Goal: Task Accomplishment & Management: Use online tool/utility

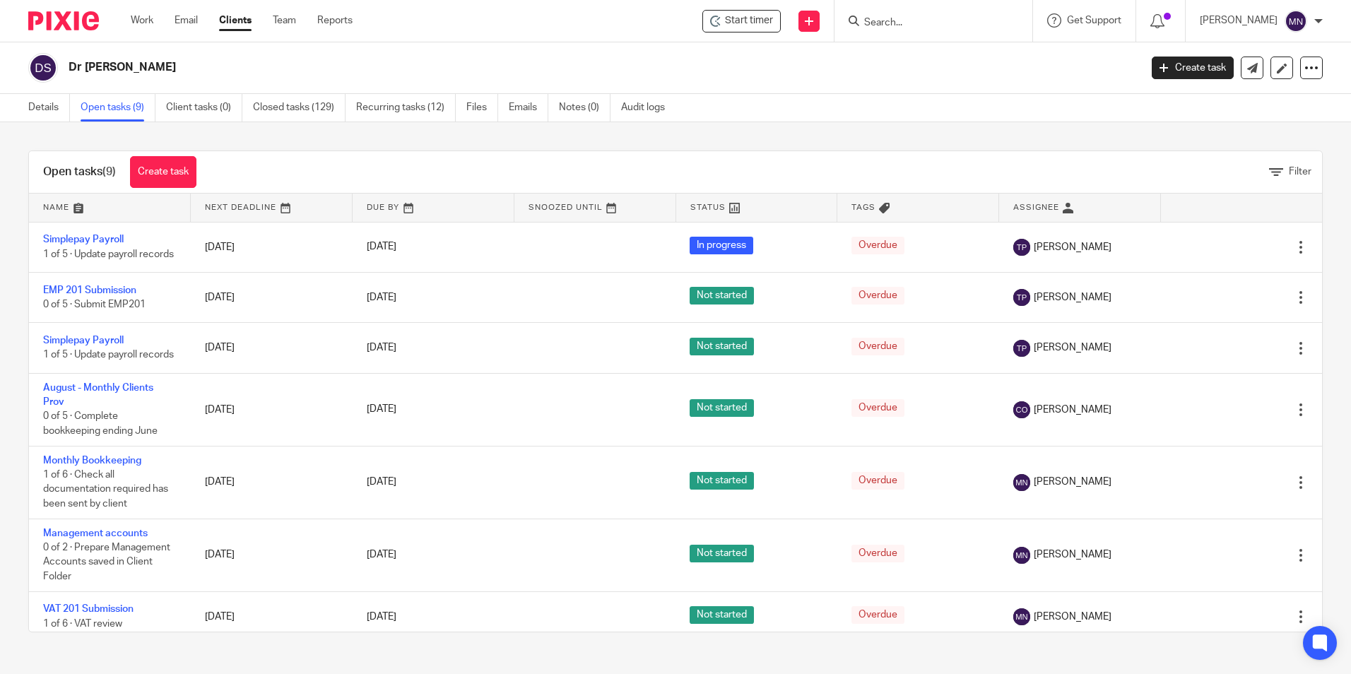
click at [880, 21] on input "Search" at bounding box center [926, 23] width 127 height 13
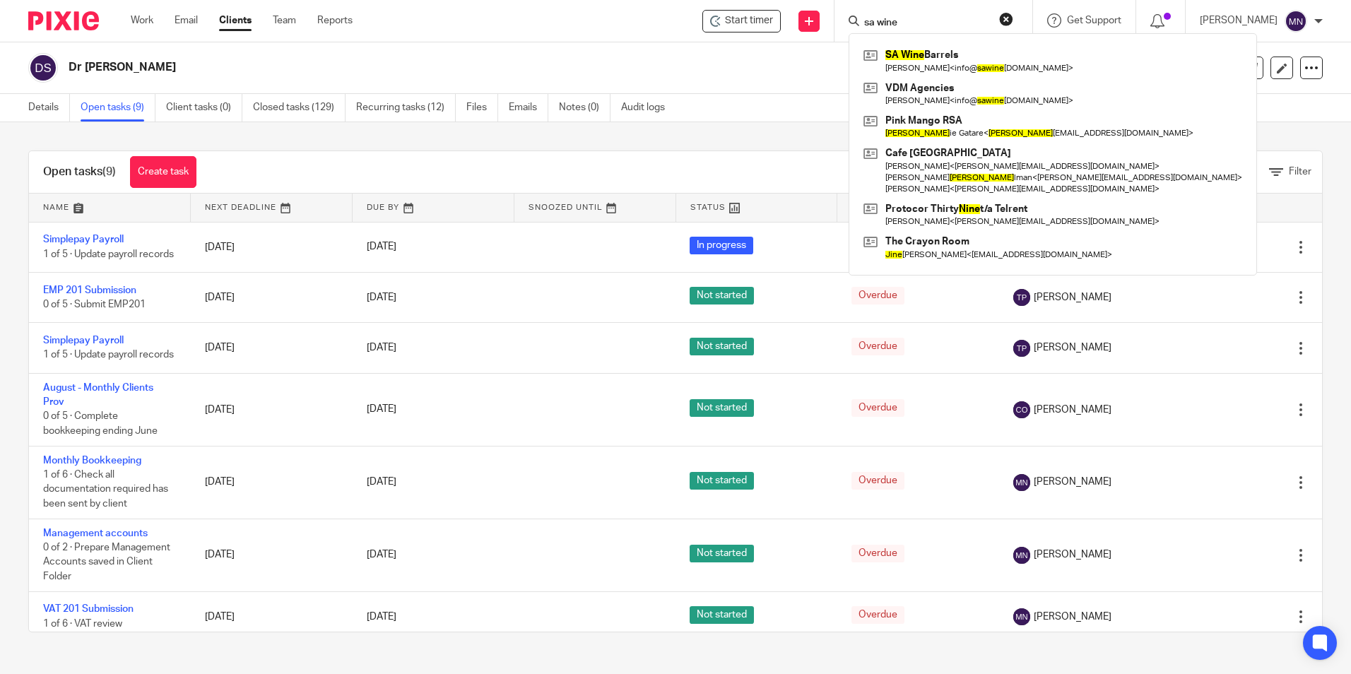
type input "sa wine"
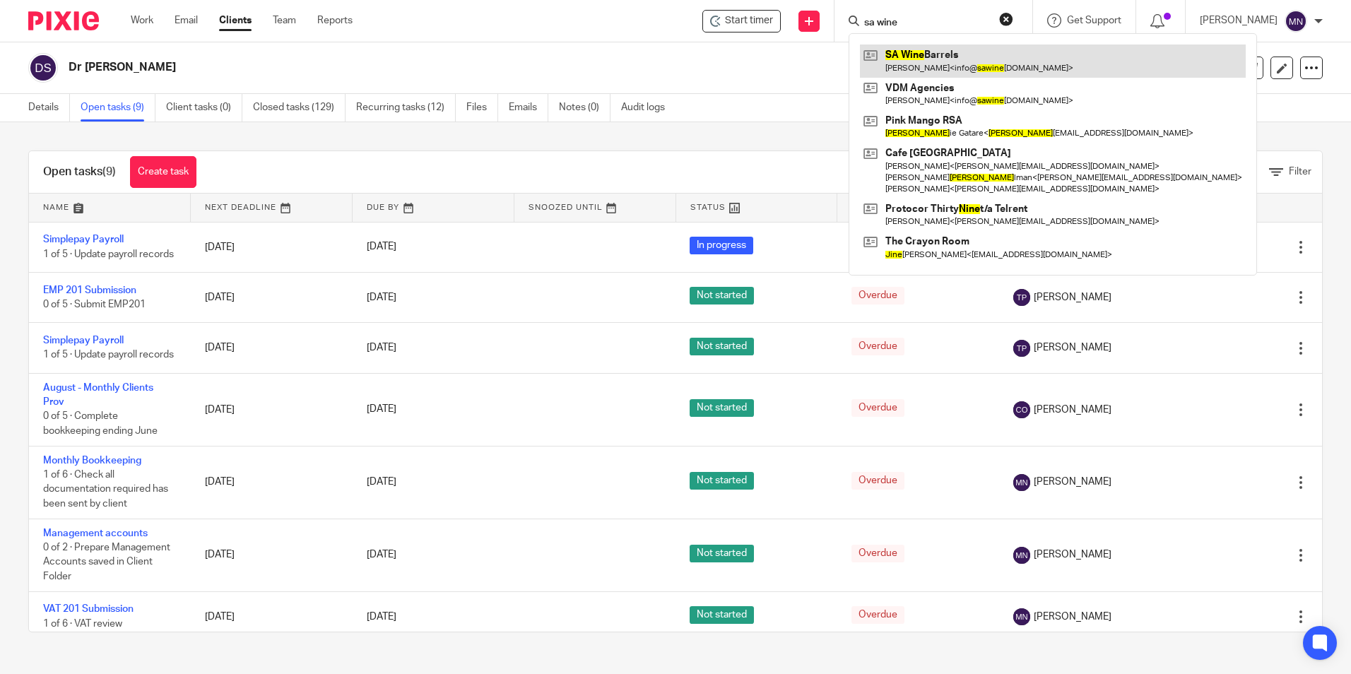
drag, startPoint x: 883, startPoint y: 32, endPoint x: 934, endPoint y: 56, distance: 56.3
click at [934, 56] on link at bounding box center [1053, 61] width 386 height 33
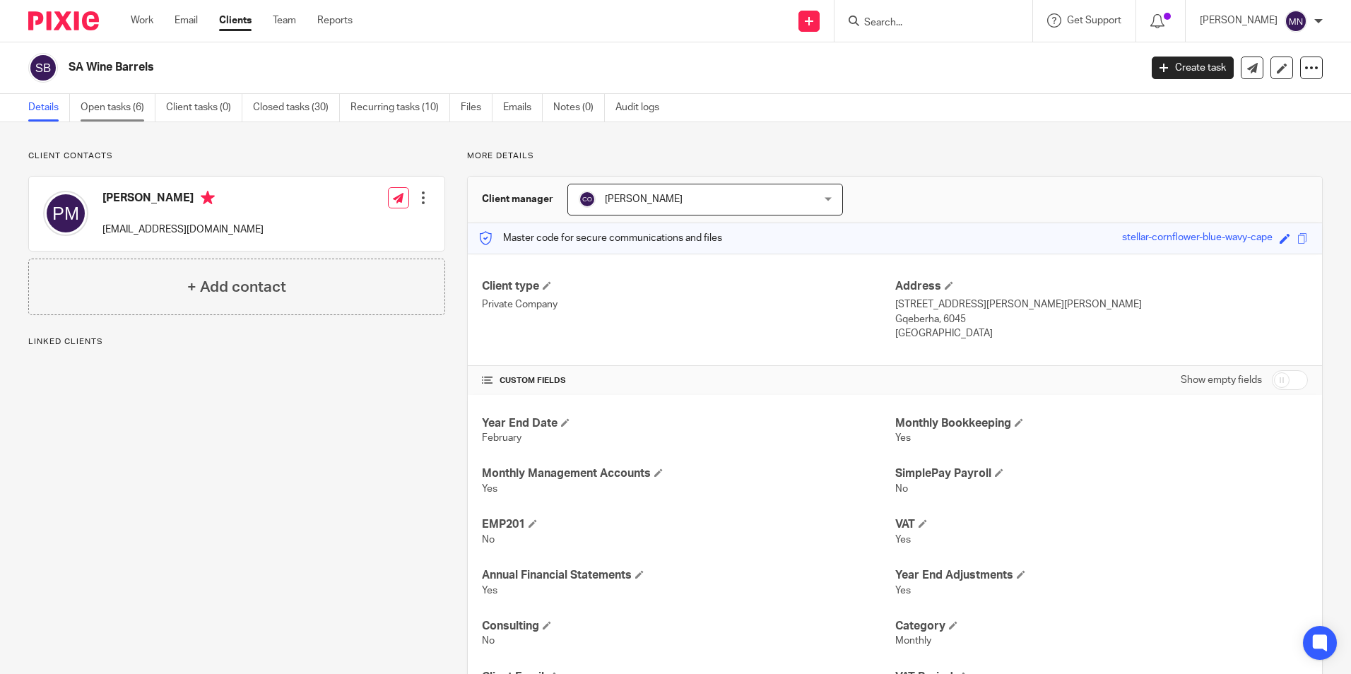
click at [119, 109] on link "Open tasks (6)" at bounding box center [118, 108] width 75 height 28
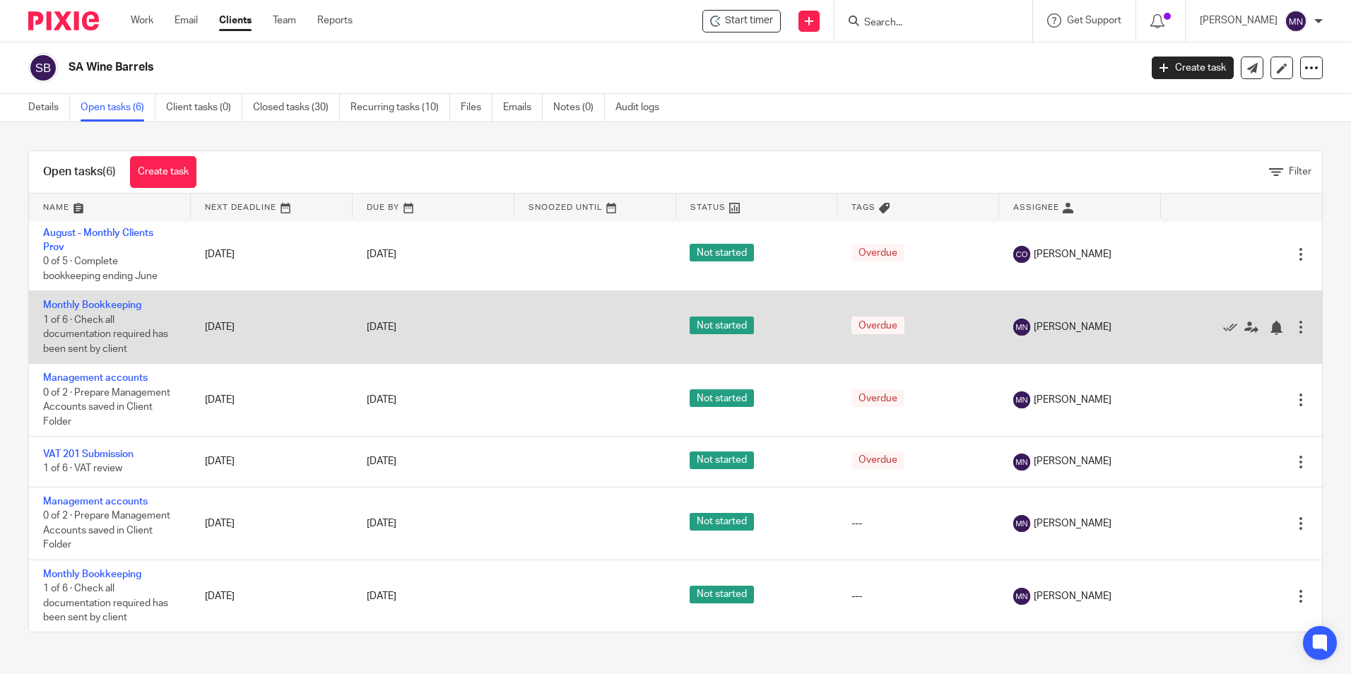
scroll to position [4, 0]
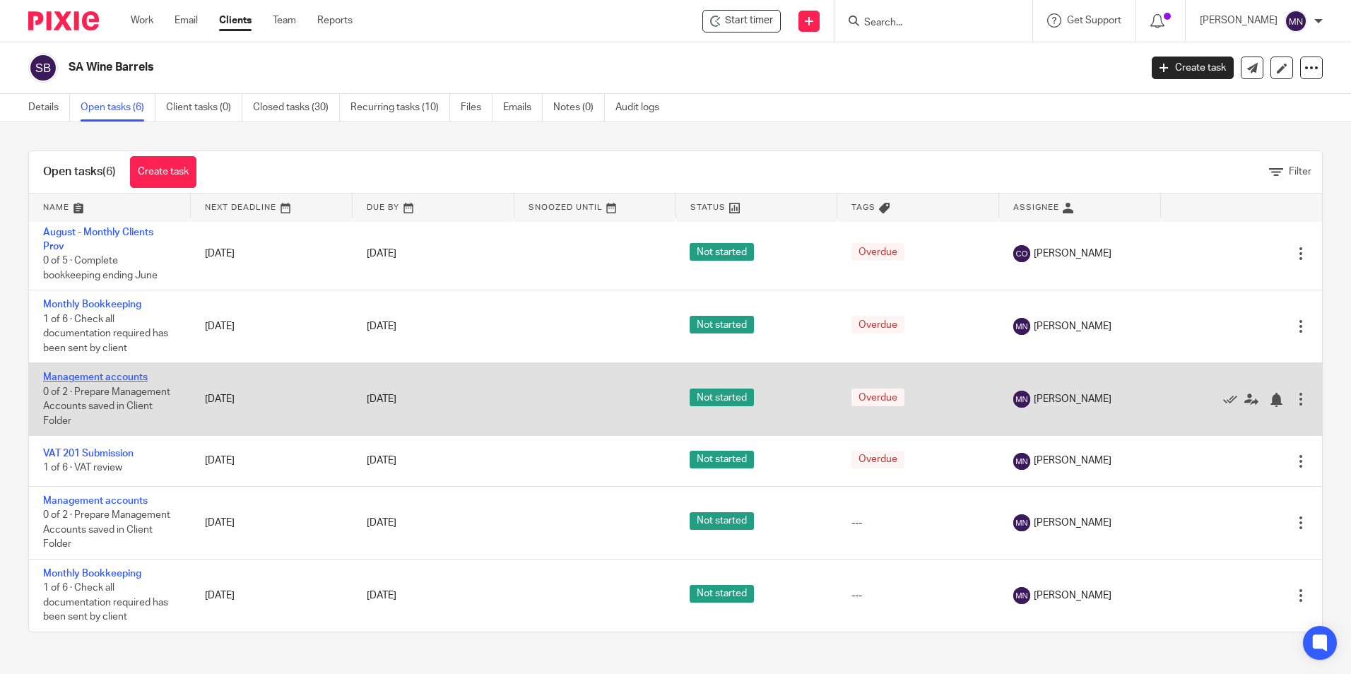
click at [102, 376] on link "Management accounts" at bounding box center [95, 377] width 105 height 10
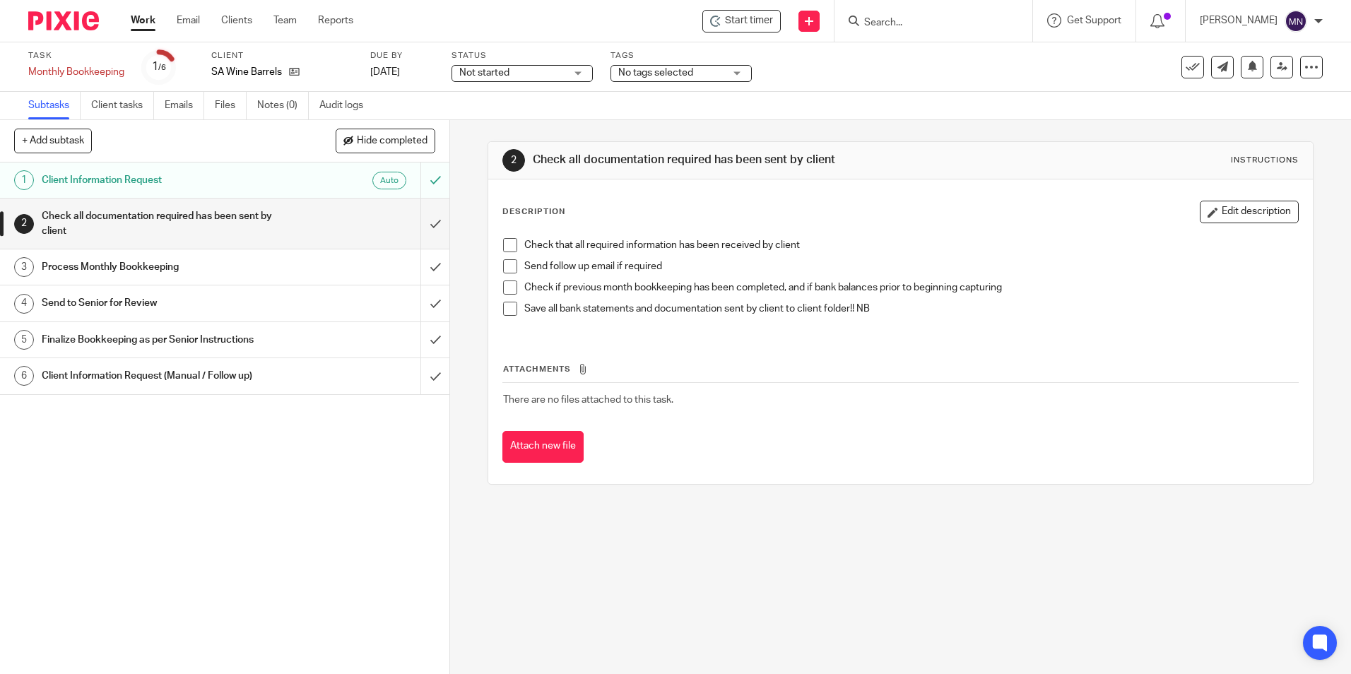
drag, startPoint x: 508, startPoint y: 247, endPoint x: 509, endPoint y: 256, distance: 9.2
click at [509, 248] on span at bounding box center [510, 245] width 14 height 14
drag, startPoint x: 508, startPoint y: 268, endPoint x: 506, endPoint y: 288, distance: 19.9
click at [507, 270] on span at bounding box center [510, 266] width 14 height 14
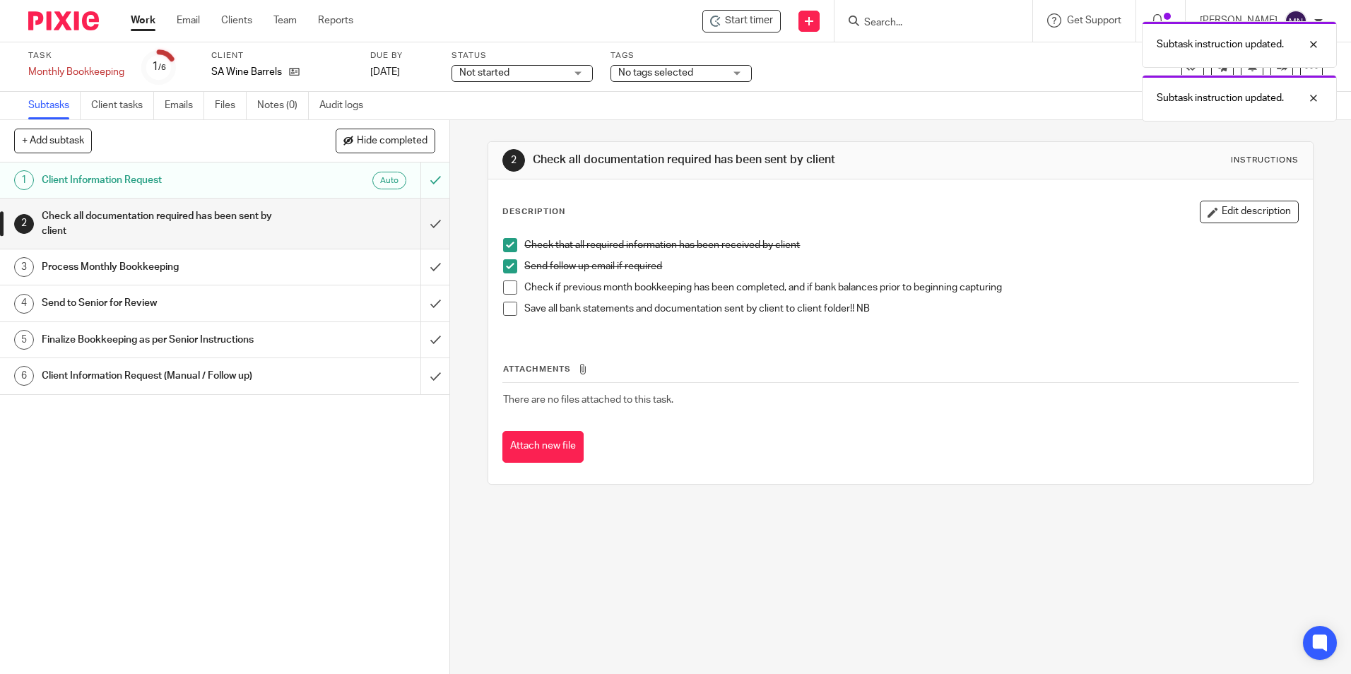
click at [506, 294] on span at bounding box center [510, 288] width 14 height 14
click at [508, 312] on span at bounding box center [510, 309] width 14 height 14
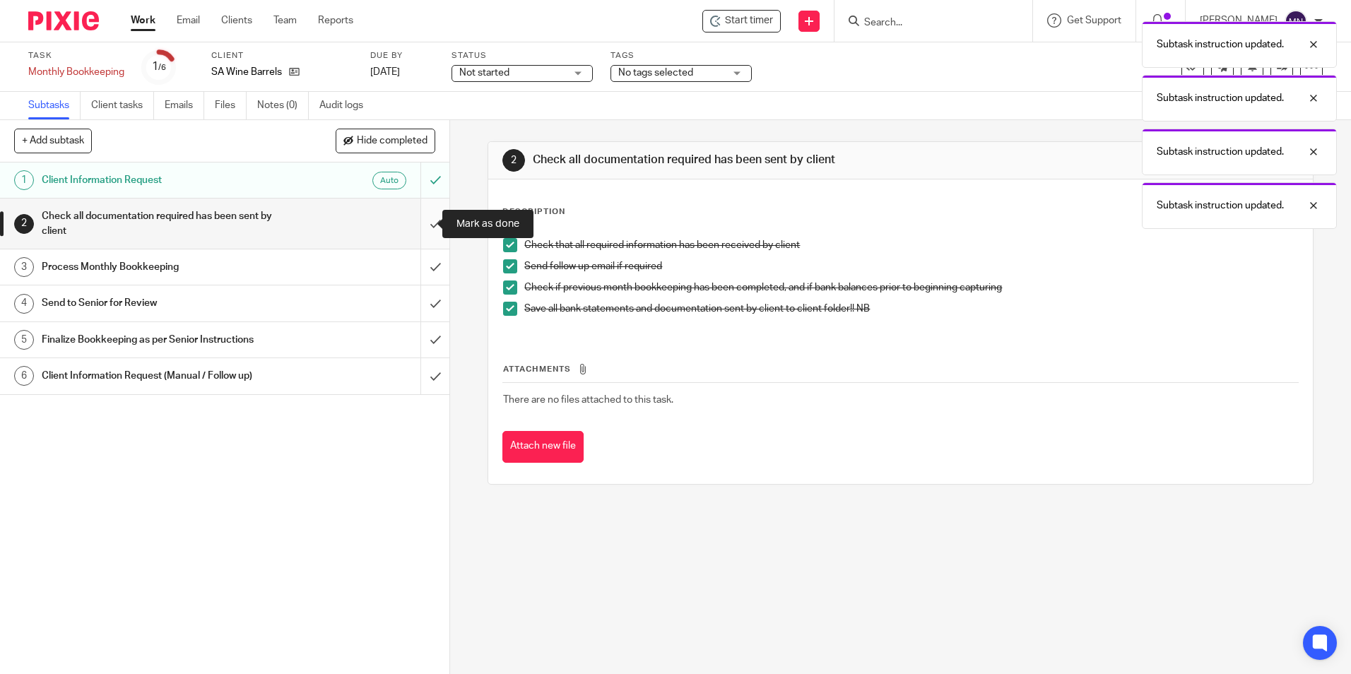
click at [426, 223] on input "submit" at bounding box center [224, 224] width 449 height 50
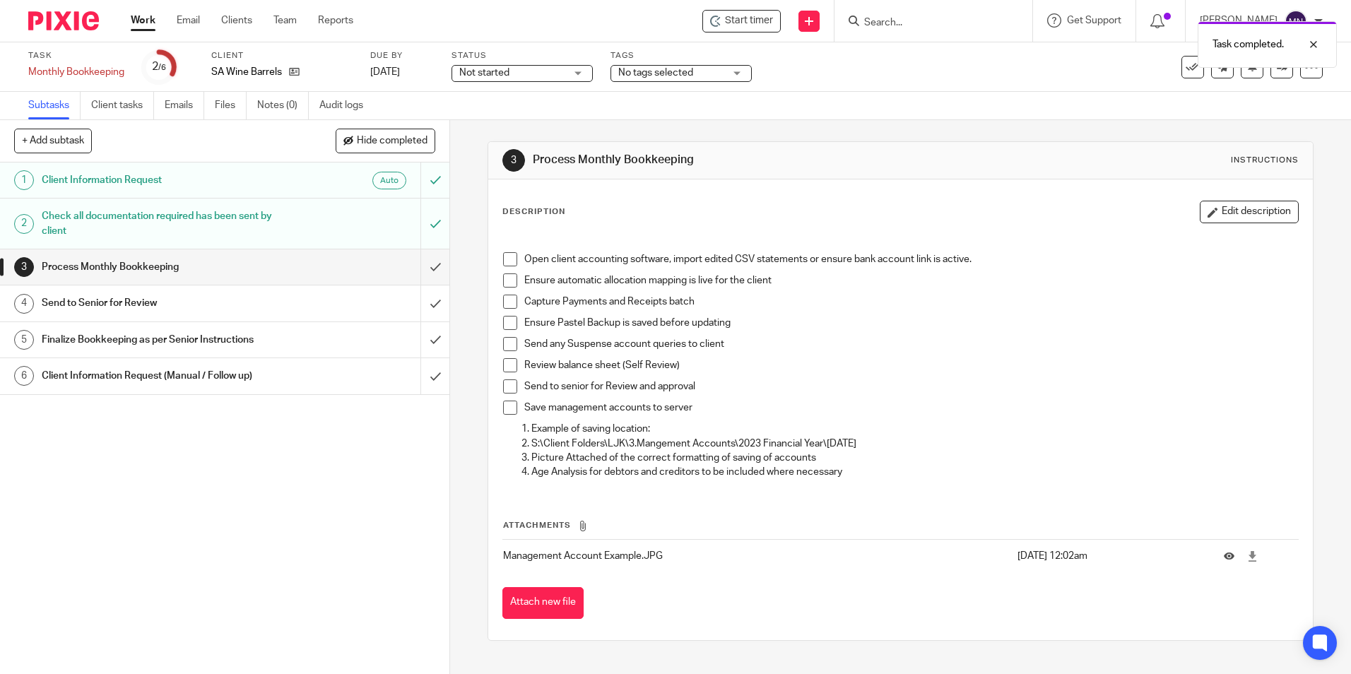
click at [503, 258] on span at bounding box center [510, 259] width 14 height 14
drag, startPoint x: 506, startPoint y: 283, endPoint x: 512, endPoint y: 300, distance: 18.5
click at [505, 283] on span at bounding box center [510, 280] width 14 height 14
click at [508, 302] on span at bounding box center [510, 302] width 14 height 14
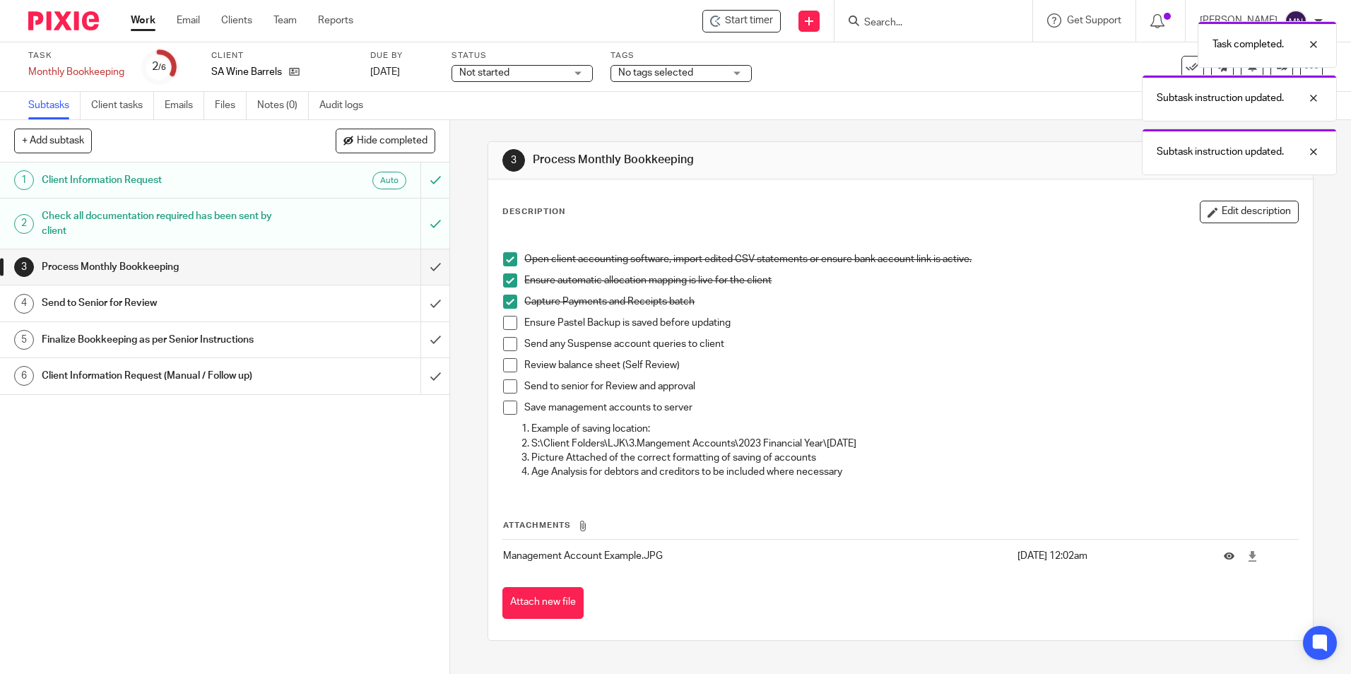
click at [507, 324] on span at bounding box center [510, 323] width 14 height 14
click at [510, 341] on span at bounding box center [510, 344] width 14 height 14
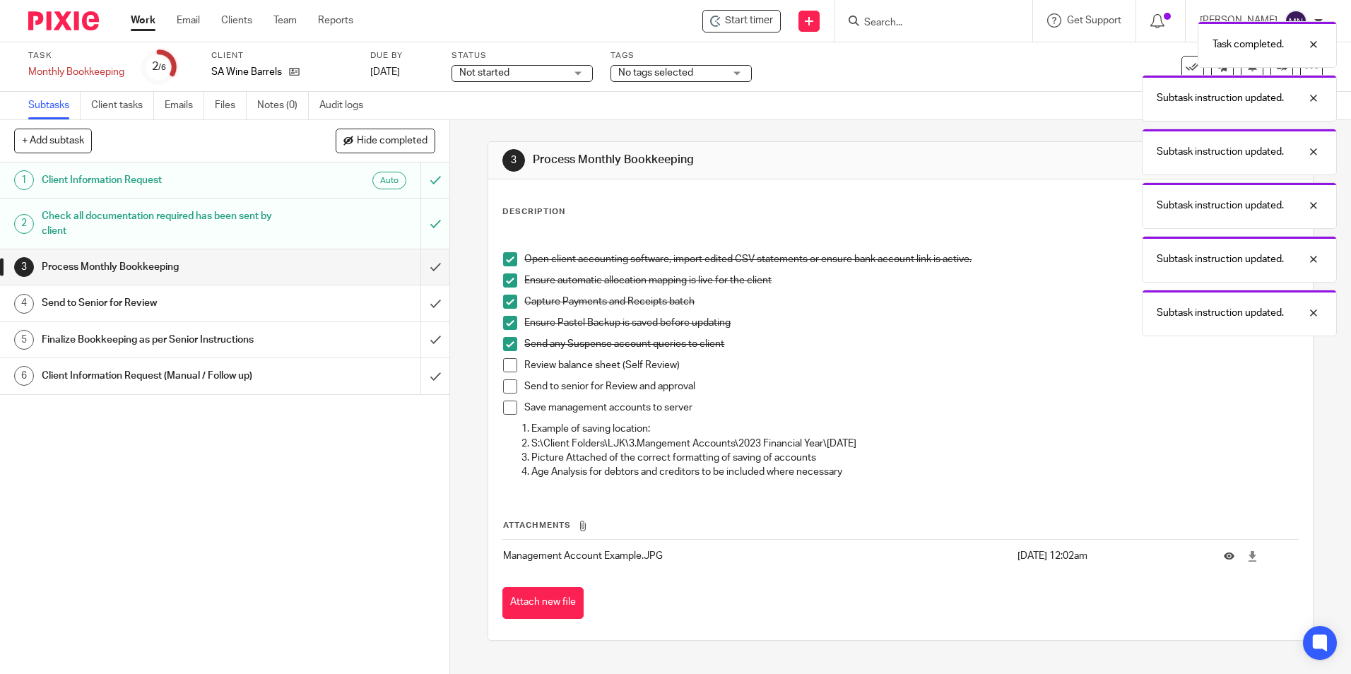
click at [508, 368] on span at bounding box center [510, 365] width 14 height 14
click at [505, 384] on span at bounding box center [510, 386] width 14 height 14
click at [512, 400] on li "Send to senior for Review and approval" at bounding box center [900, 389] width 794 height 21
click at [505, 407] on span at bounding box center [510, 408] width 14 height 14
click at [432, 379] on input "submit" at bounding box center [224, 375] width 449 height 35
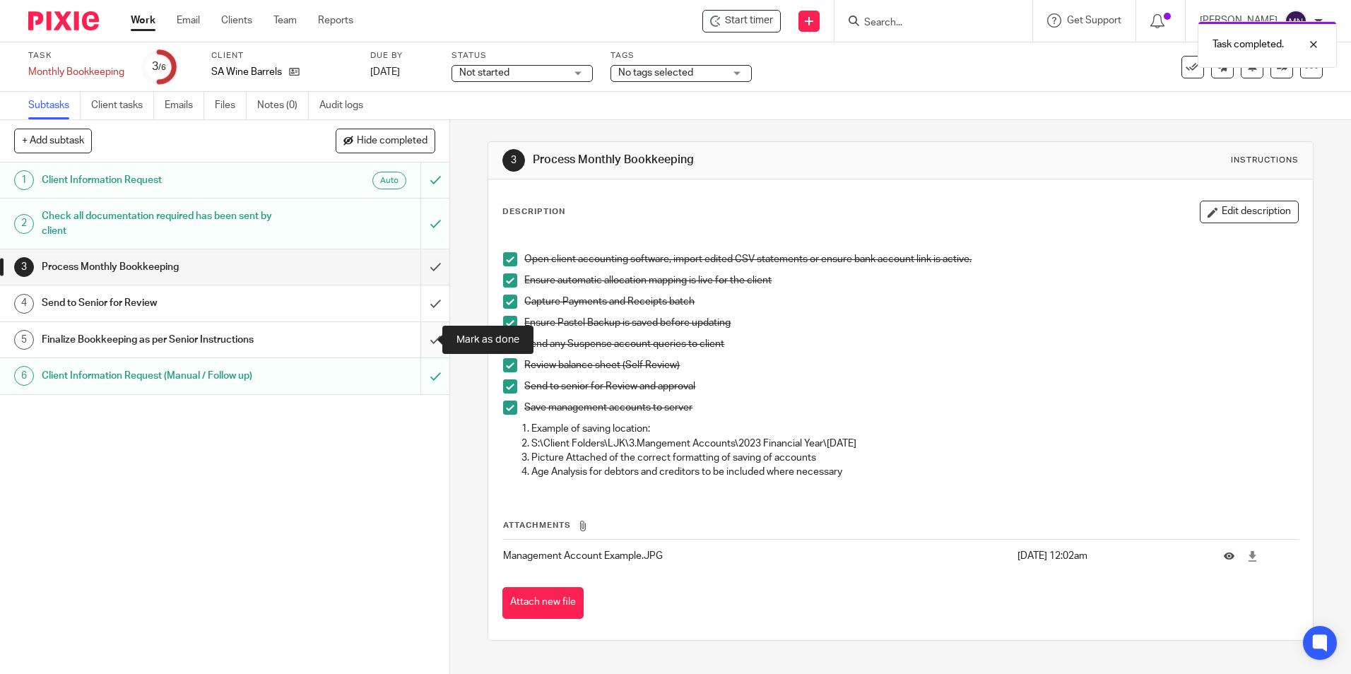
click at [422, 334] on input "submit" at bounding box center [224, 339] width 449 height 35
click at [421, 300] on input "submit" at bounding box center [224, 303] width 449 height 35
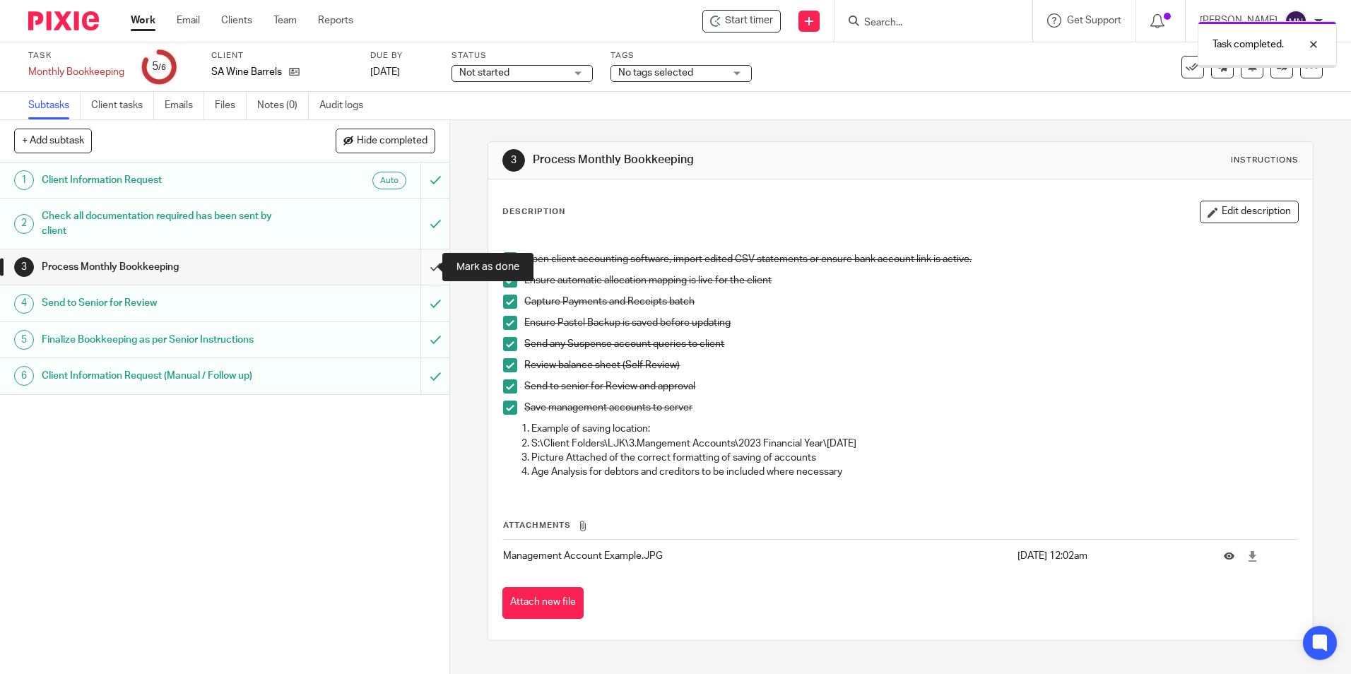
click at [428, 265] on input "submit" at bounding box center [224, 266] width 449 height 35
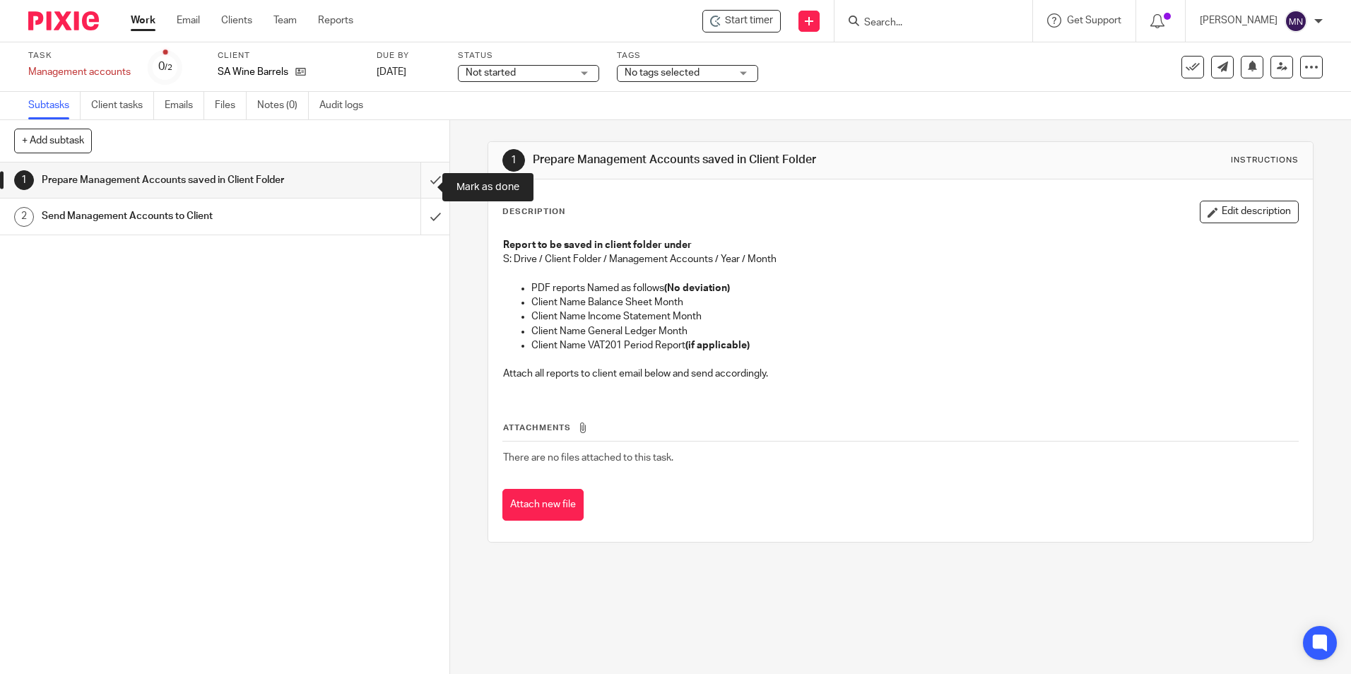
click at [426, 180] on input "submit" at bounding box center [224, 180] width 449 height 35
click at [420, 189] on input "submit" at bounding box center [224, 180] width 449 height 35
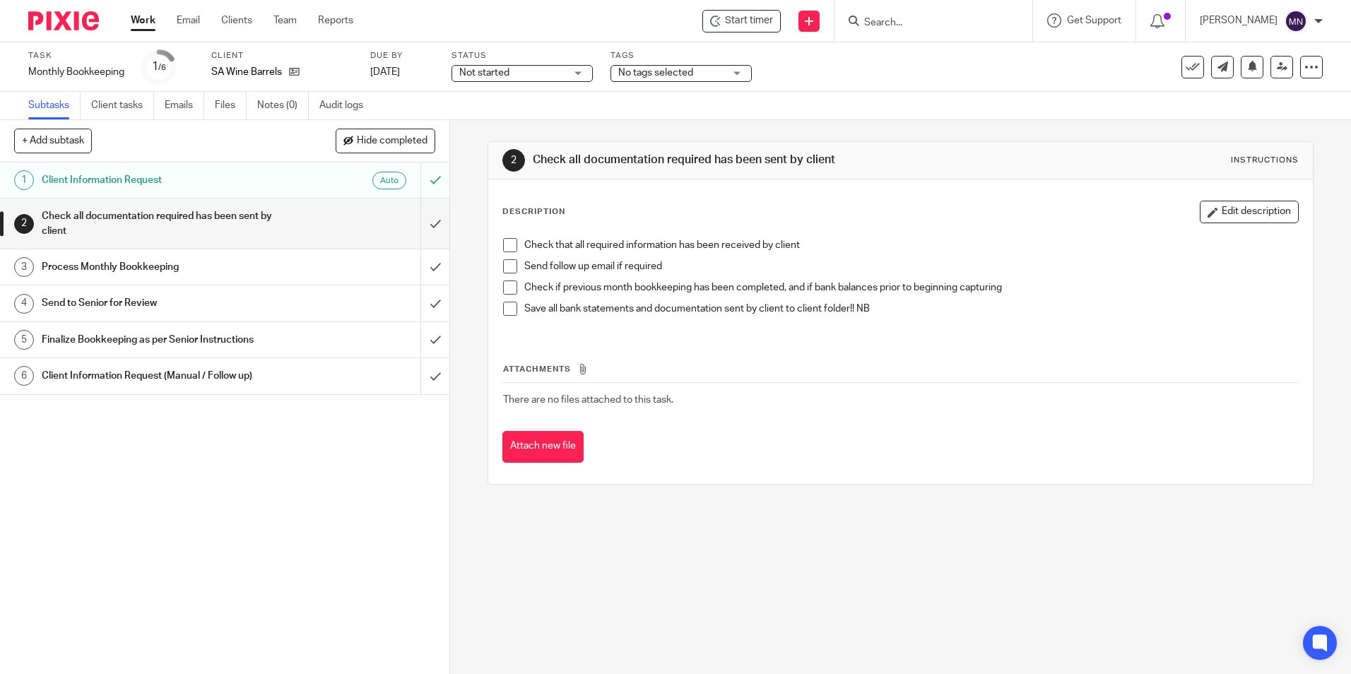
drag, startPoint x: 510, startPoint y: 244, endPoint x: 508, endPoint y: 252, distance: 8.6
click at [510, 244] on span at bounding box center [510, 245] width 14 height 14
click at [505, 274] on li "Send follow up email if required" at bounding box center [900, 269] width 794 height 21
click at [511, 300] on li "Check if previous month bookkeeping has been completed, and if bank balances pr…" at bounding box center [900, 291] width 794 height 21
click at [507, 302] on ul "Check that all required information has been received by client Send follow up …" at bounding box center [900, 280] width 794 height 85
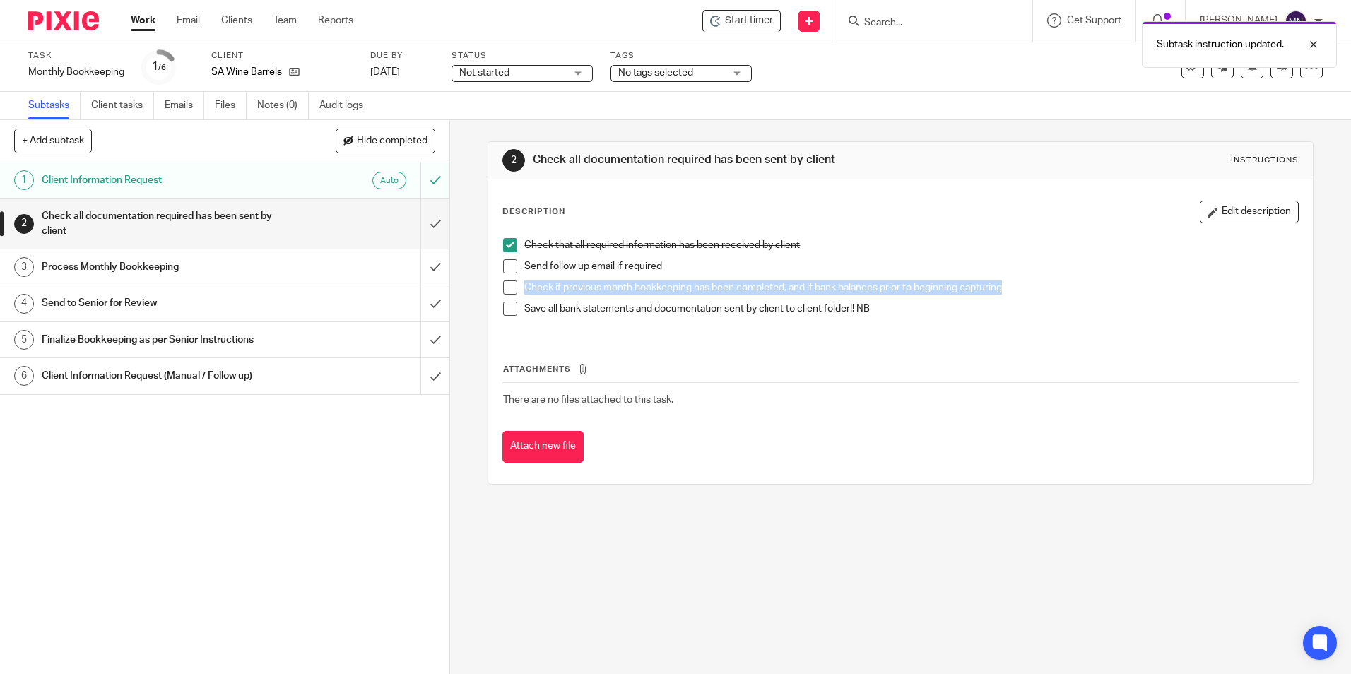
click at [506, 305] on span at bounding box center [510, 309] width 14 height 14
click at [503, 295] on li "Check if previous month bookkeeping has been completed, and if bank balances pr…" at bounding box center [900, 291] width 794 height 21
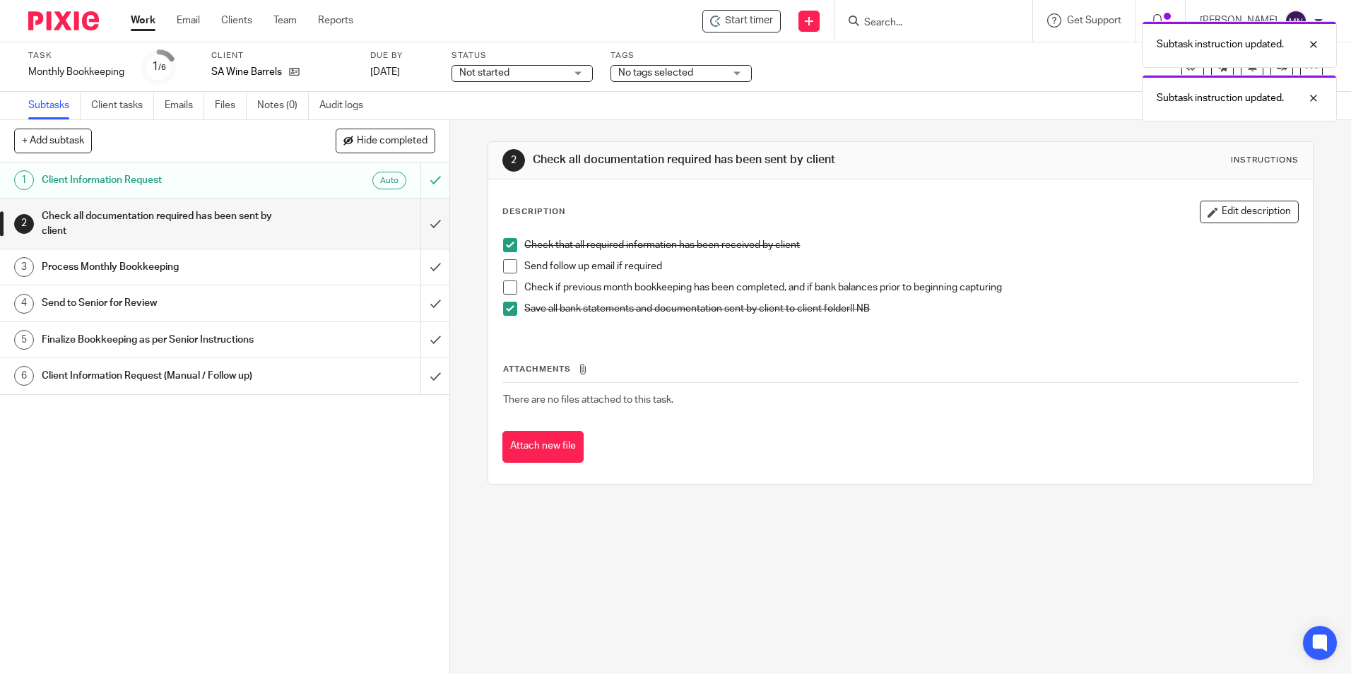
click at [505, 288] on span at bounding box center [510, 288] width 14 height 14
click at [507, 271] on span at bounding box center [510, 266] width 14 height 14
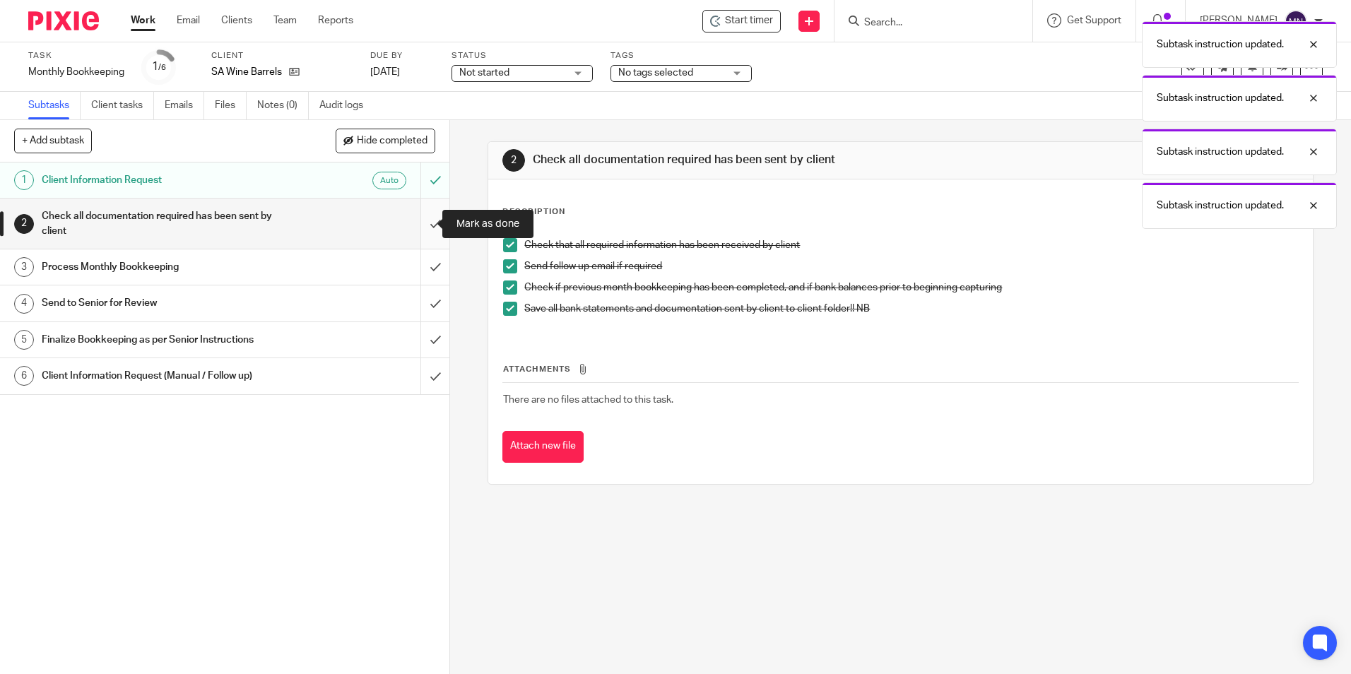
click at [428, 224] on input "submit" at bounding box center [224, 224] width 449 height 50
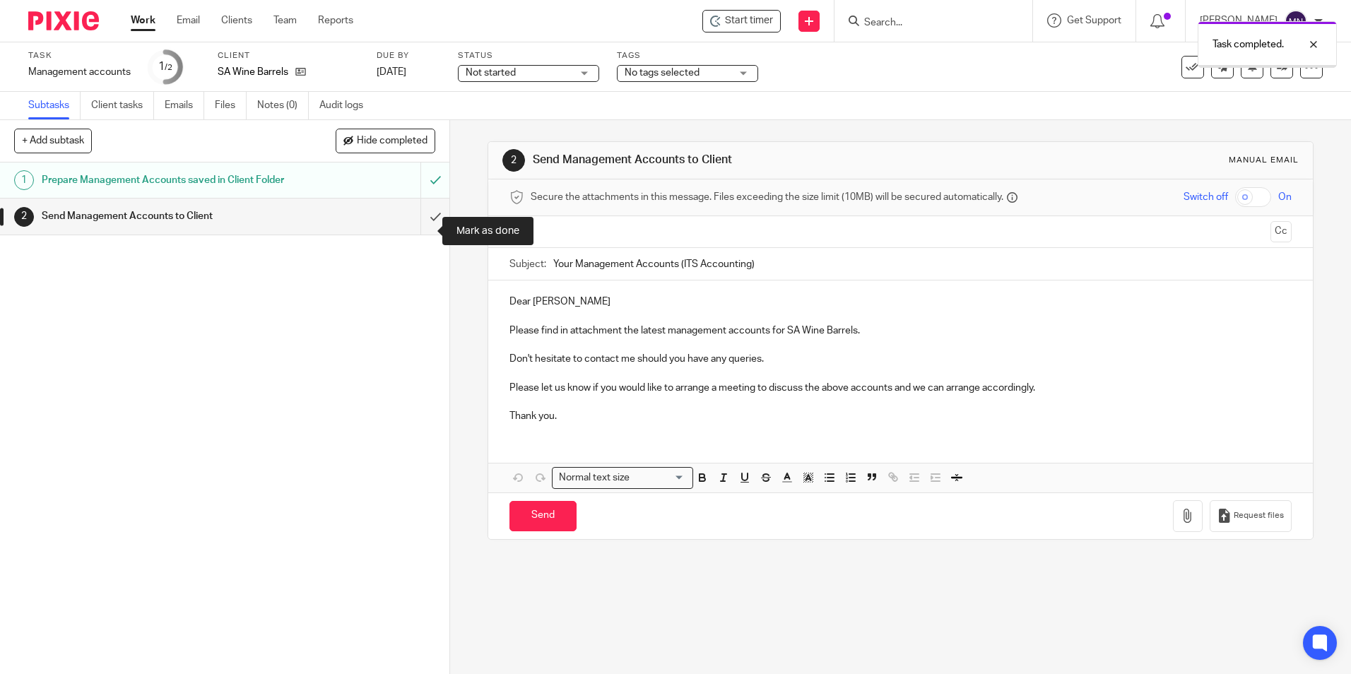
click at [418, 225] on input "submit" at bounding box center [224, 216] width 449 height 35
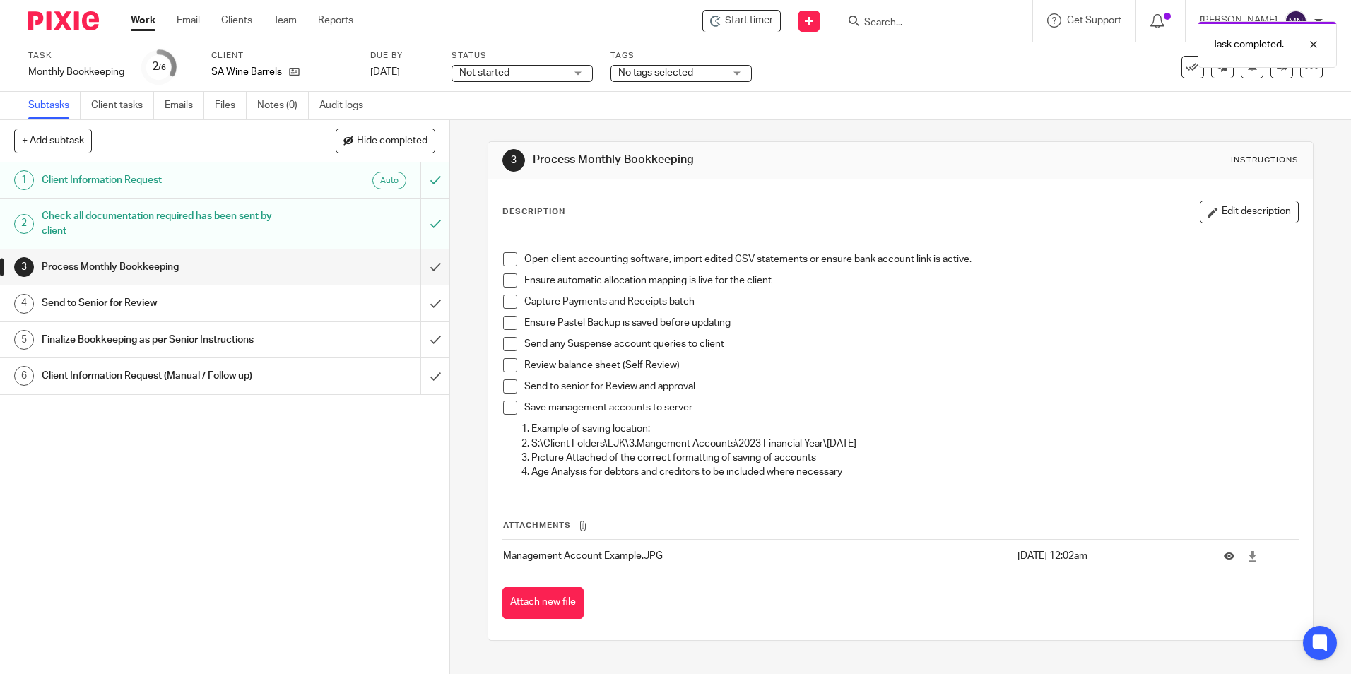
click at [505, 257] on span at bounding box center [510, 259] width 14 height 14
click at [503, 279] on span at bounding box center [510, 280] width 14 height 14
click at [510, 302] on span at bounding box center [510, 302] width 14 height 14
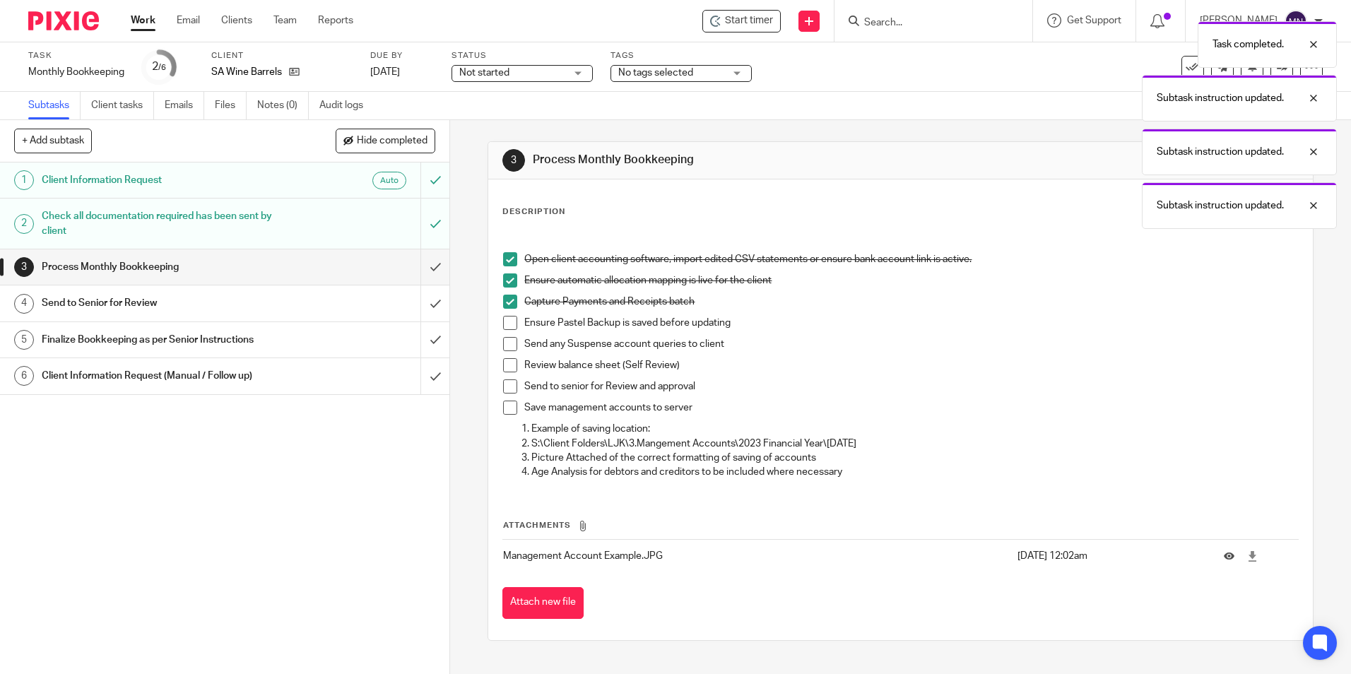
click at [503, 328] on span at bounding box center [510, 323] width 14 height 14
click at [507, 351] on span at bounding box center [510, 344] width 14 height 14
click at [506, 373] on li "Review balance sheet (Self Review)" at bounding box center [900, 368] width 794 height 21
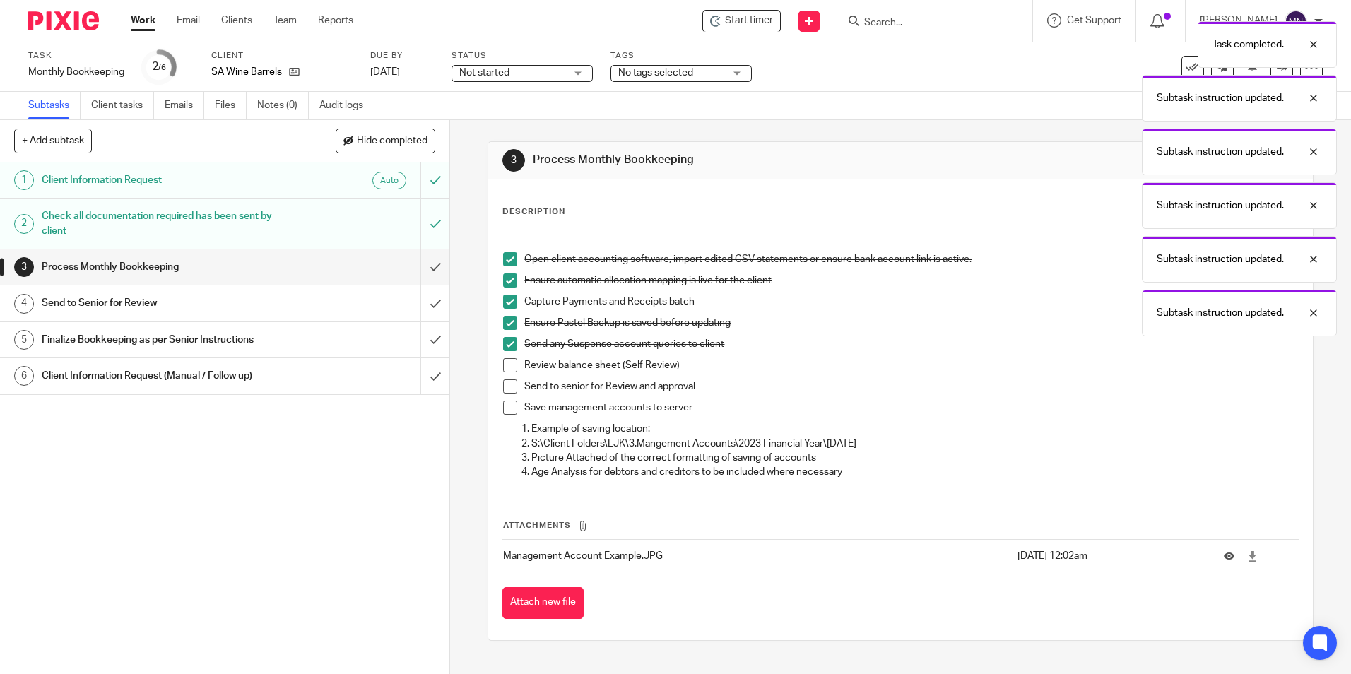
click at [507, 393] on span at bounding box center [510, 386] width 14 height 14
drag, startPoint x: 507, startPoint y: 365, endPoint x: 507, endPoint y: 374, distance: 9.2
click at [508, 365] on span at bounding box center [510, 365] width 14 height 14
click at [503, 412] on span at bounding box center [510, 408] width 14 height 14
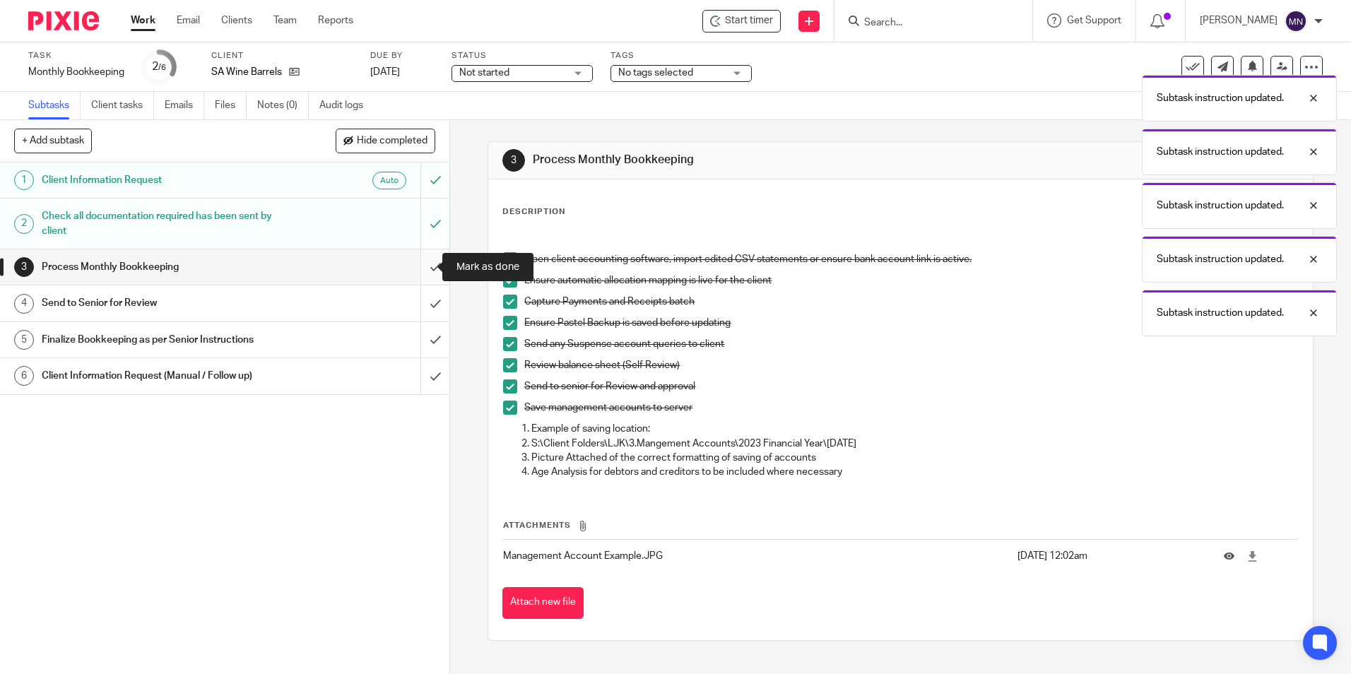
click at [425, 261] on input "submit" at bounding box center [224, 266] width 449 height 35
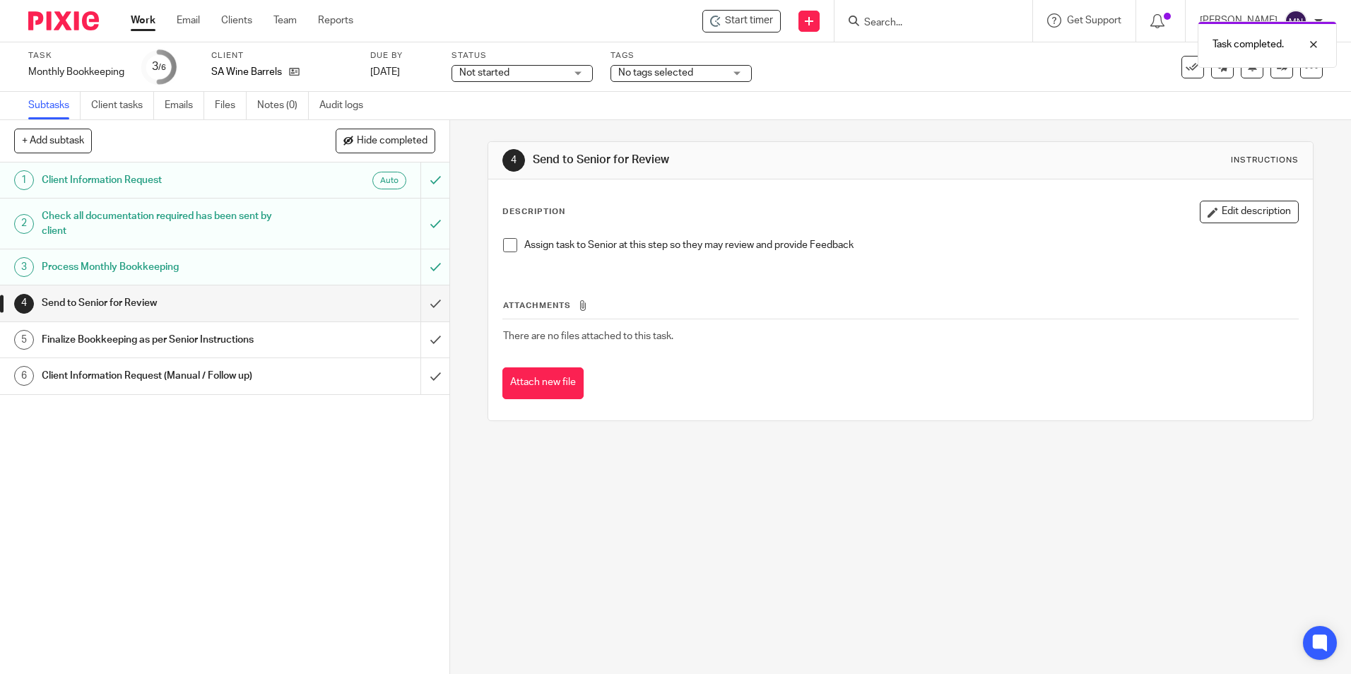
click at [510, 248] on span at bounding box center [510, 245] width 14 height 14
click at [426, 304] on input "submit" at bounding box center [224, 303] width 449 height 35
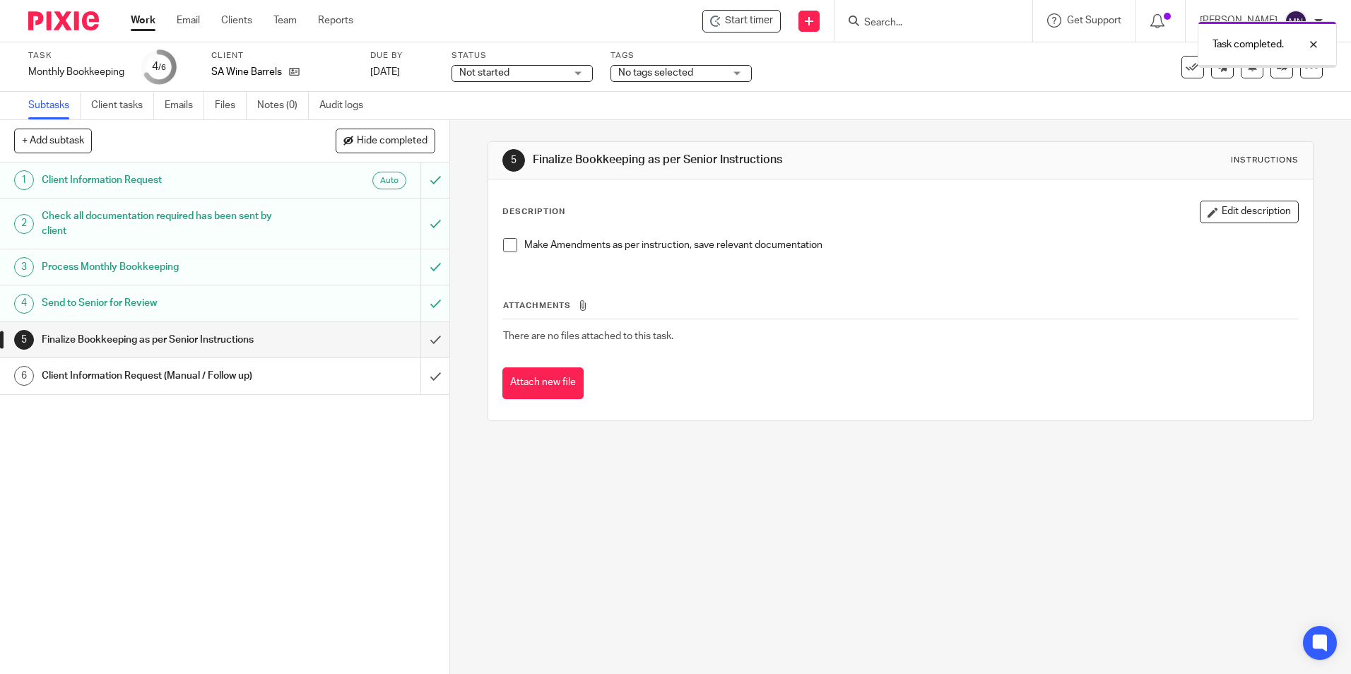
click at [507, 236] on div "Make Amendments as per instruction, save relevant documentation" at bounding box center [900, 250] width 808 height 39
click at [506, 237] on div "Make Amendments as per instruction, save relevant documentation" at bounding box center [900, 250] width 808 height 39
drag, startPoint x: 506, startPoint y: 237, endPoint x: 500, endPoint y: 249, distance: 14.2
click at [503, 246] on span at bounding box center [510, 245] width 14 height 14
click at [419, 344] on input "submit" at bounding box center [224, 339] width 449 height 35
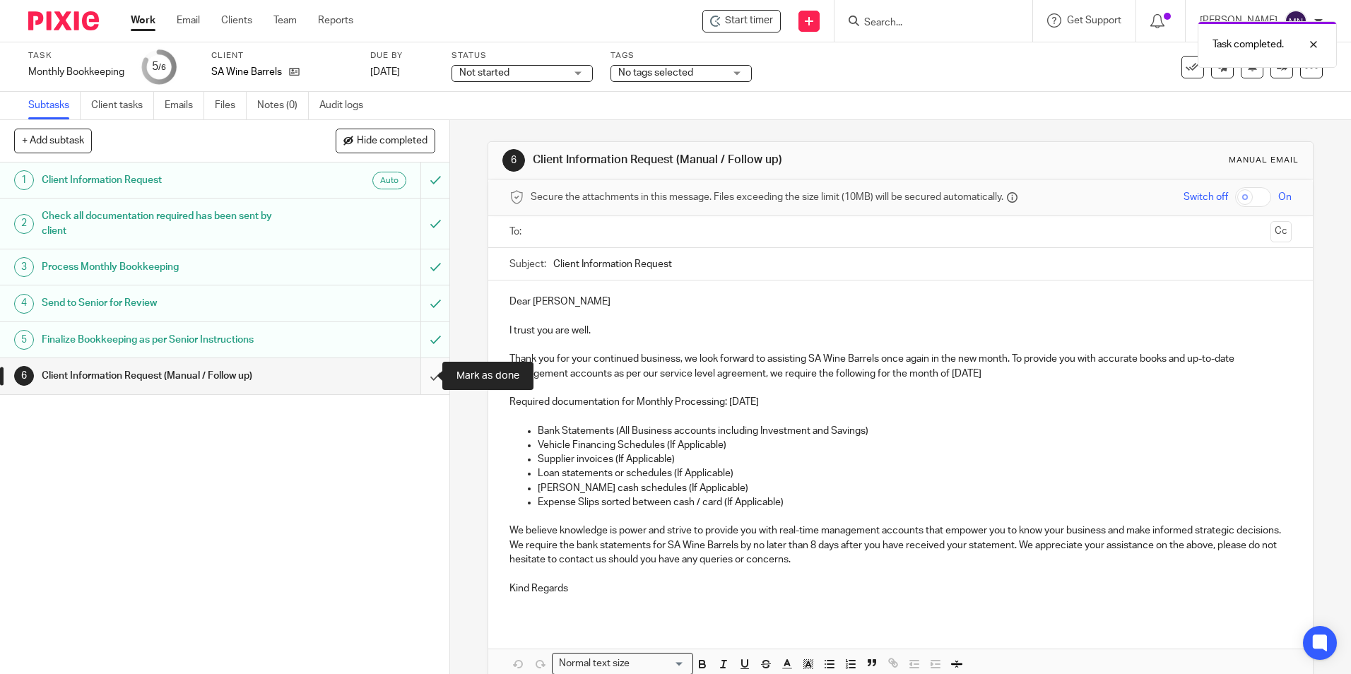
click at [425, 370] on input "submit" at bounding box center [224, 375] width 449 height 35
